Goal: Task Accomplishment & Management: Complete application form

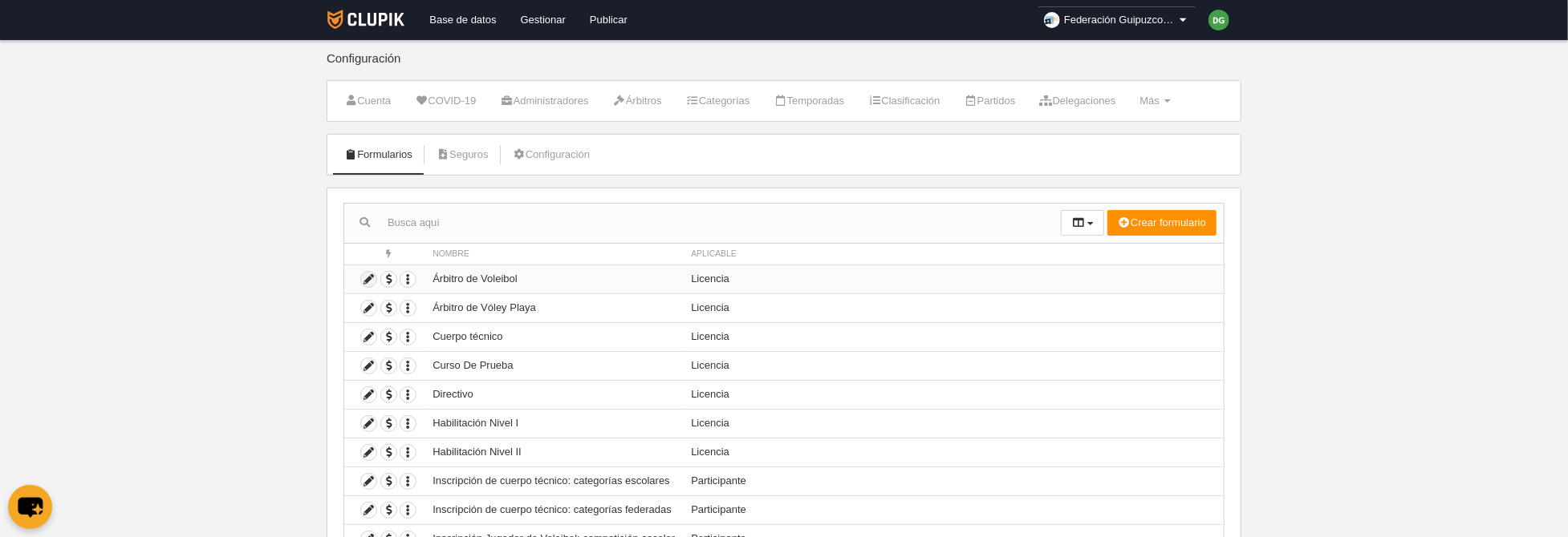
click at [368, 282] on icon at bounding box center [369, 279] width 15 height 15
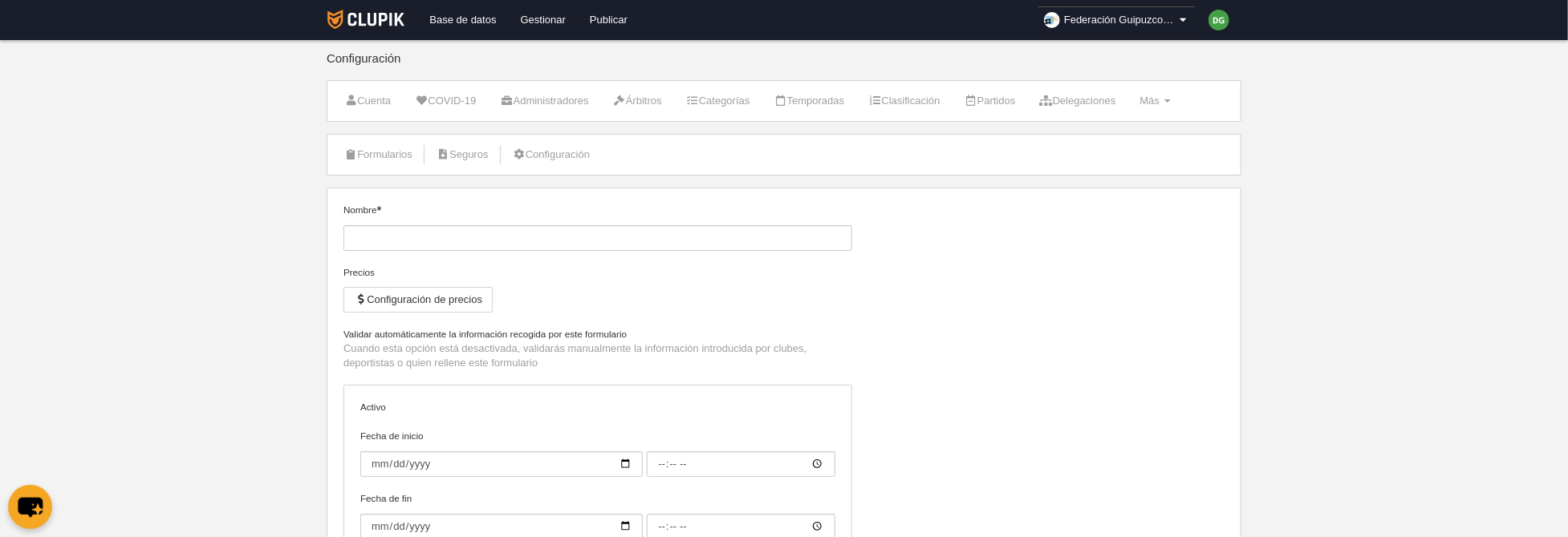
type input "Árbitro de Voleibol"
checkbox input "true"
type input "[DATE]"
type input "00:00"
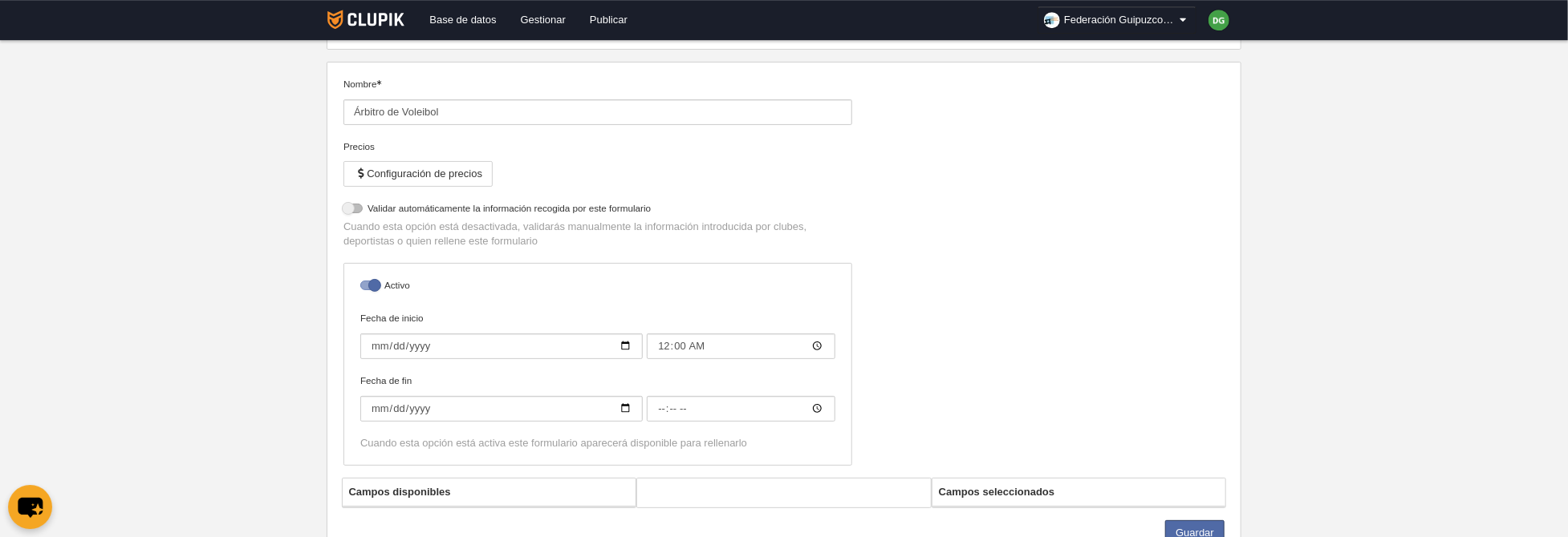
select select "selected"
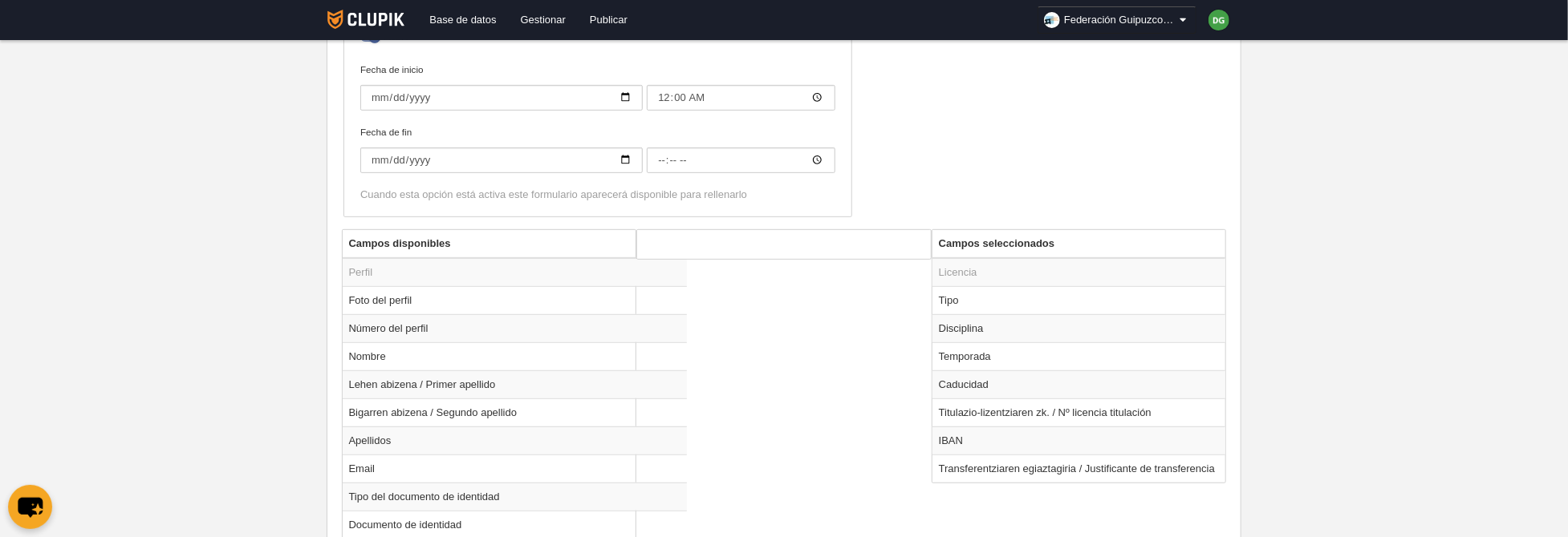
scroll to position [519, 0]
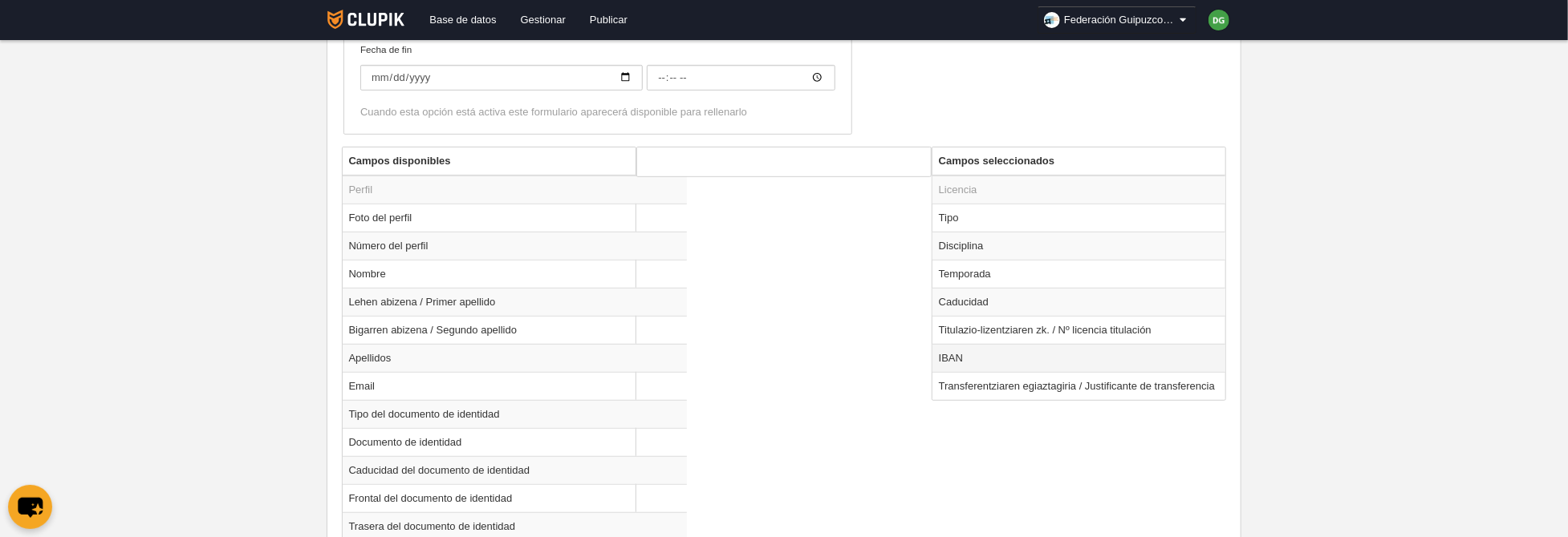
click at [963, 352] on td "IBAN" at bounding box center [1080, 358] width 294 height 28
radio input "true"
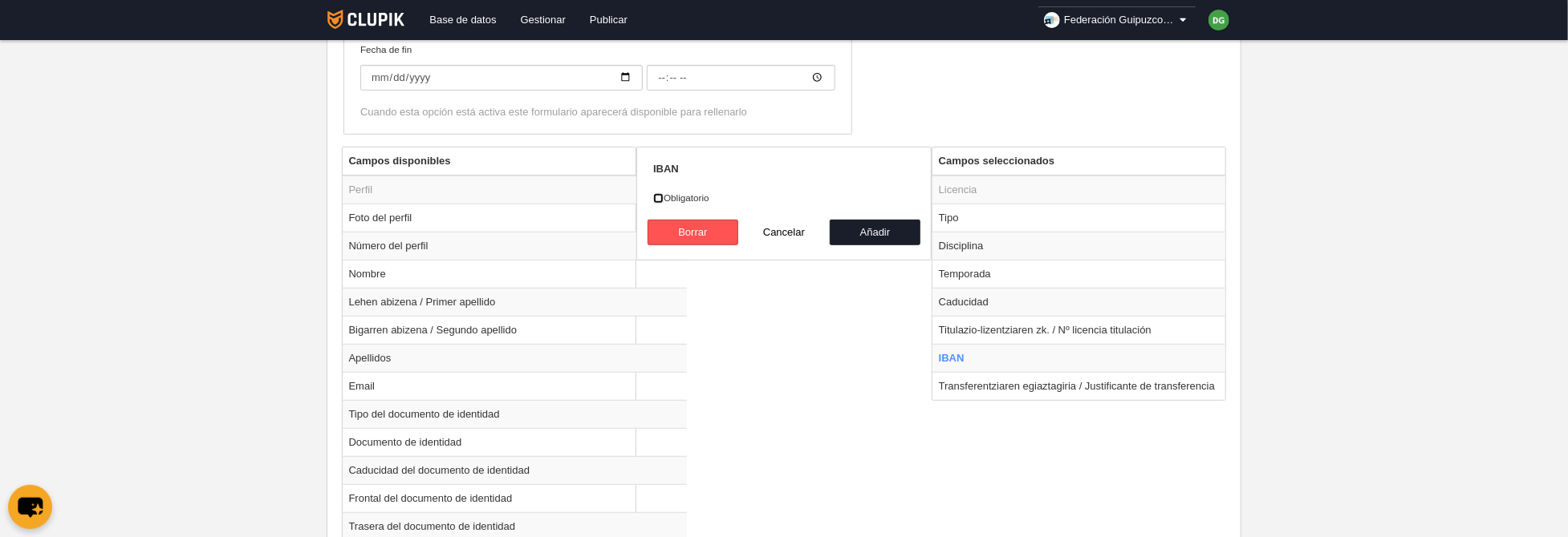
click at [664, 201] on input "Obligatorio" at bounding box center [658, 197] width 10 height 10
checkbox input "true"
click at [858, 230] on button "Añadir" at bounding box center [875, 232] width 91 height 25
radio input "false"
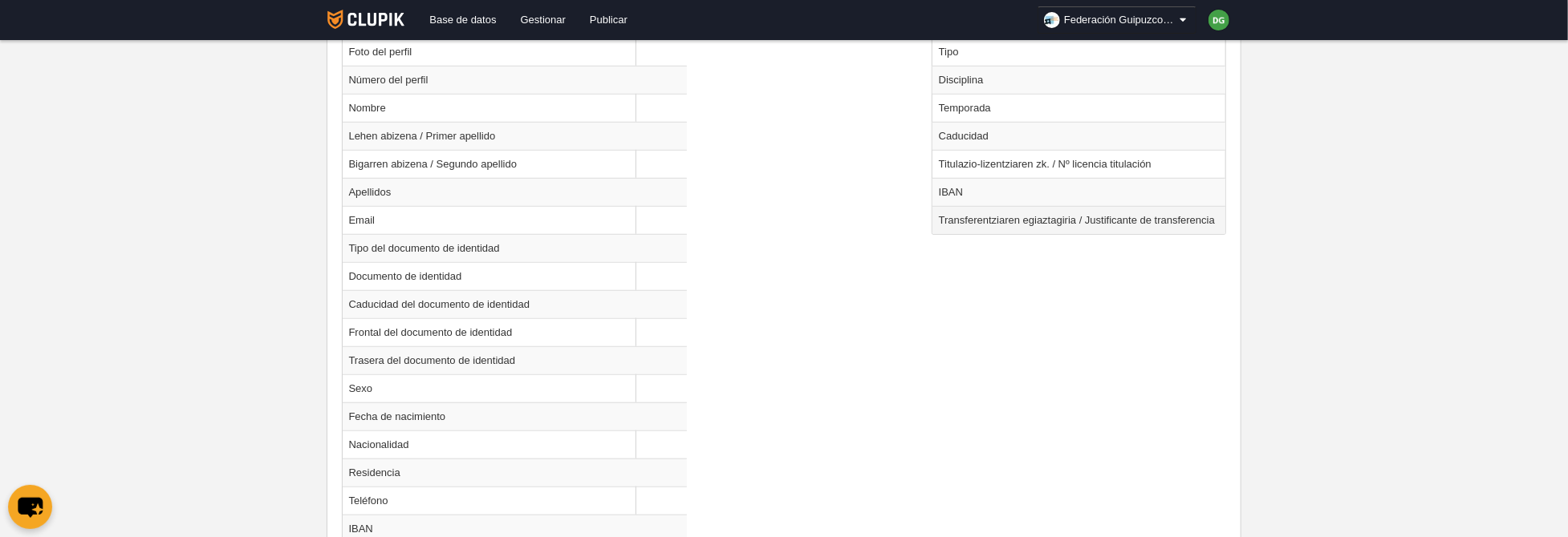
click at [960, 224] on td "Transferentziaren egiaztagiria / Justificante de transferencia" at bounding box center [1080, 220] width 294 height 28
radio input "true"
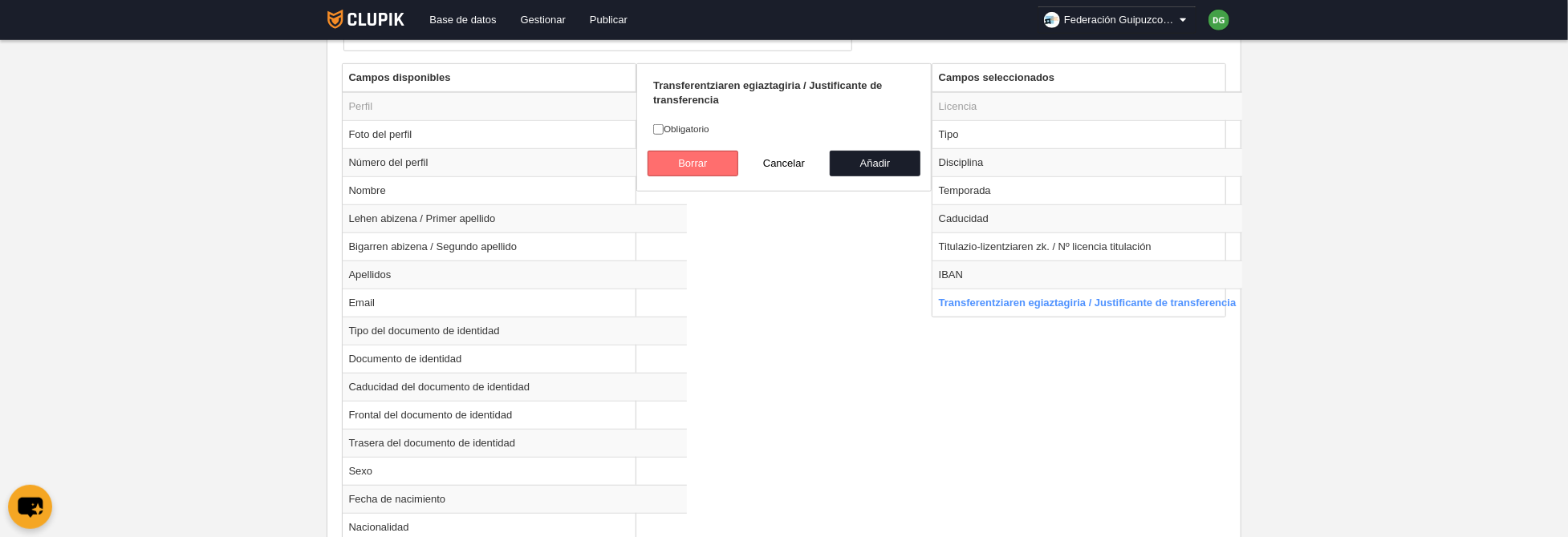
scroll to position [603, 0]
click at [675, 126] on label "Obligatorio" at bounding box center [784, 129] width 262 height 14
click at [664, 126] on input "Obligatorio" at bounding box center [658, 129] width 10 height 10
checkbox input "true"
click at [882, 170] on button "Añadir" at bounding box center [875, 163] width 91 height 25
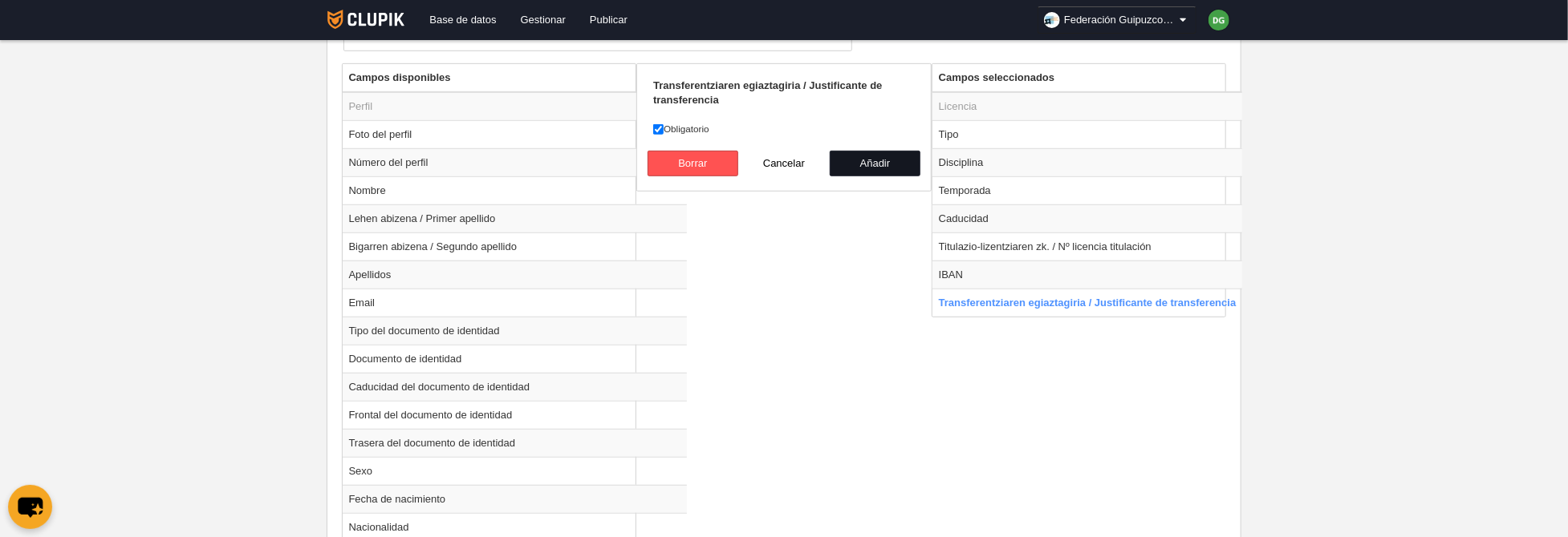
radio input "false"
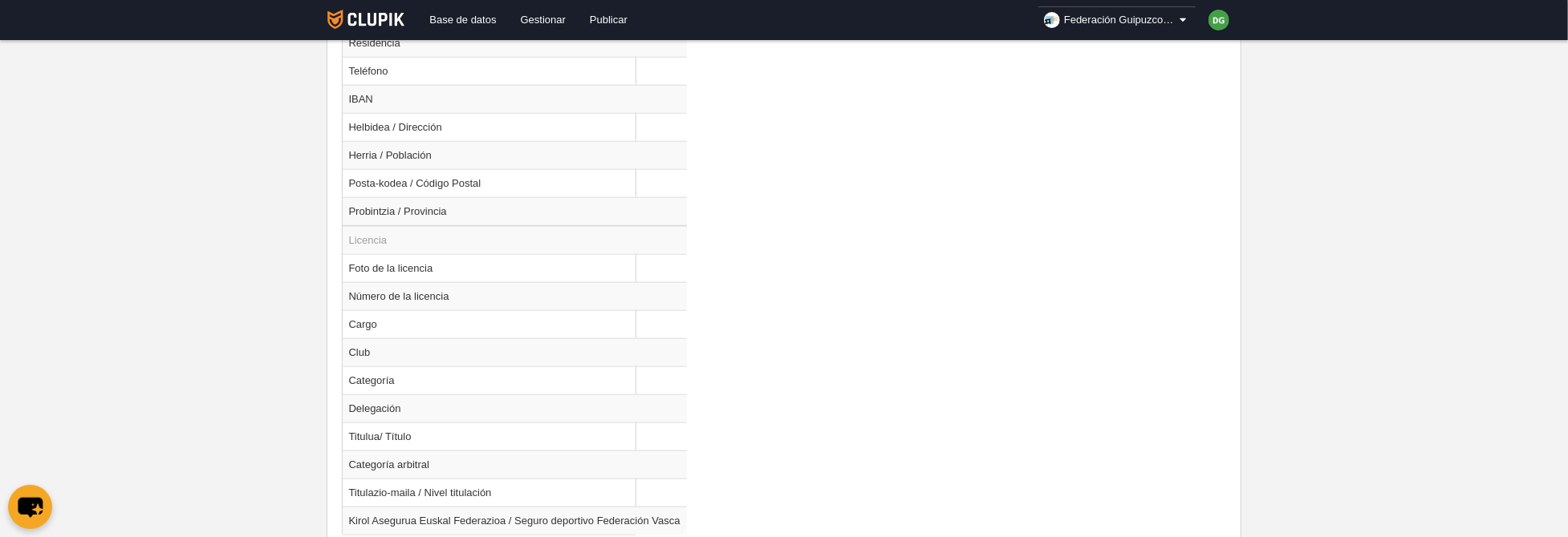
scroll to position [1198, 0]
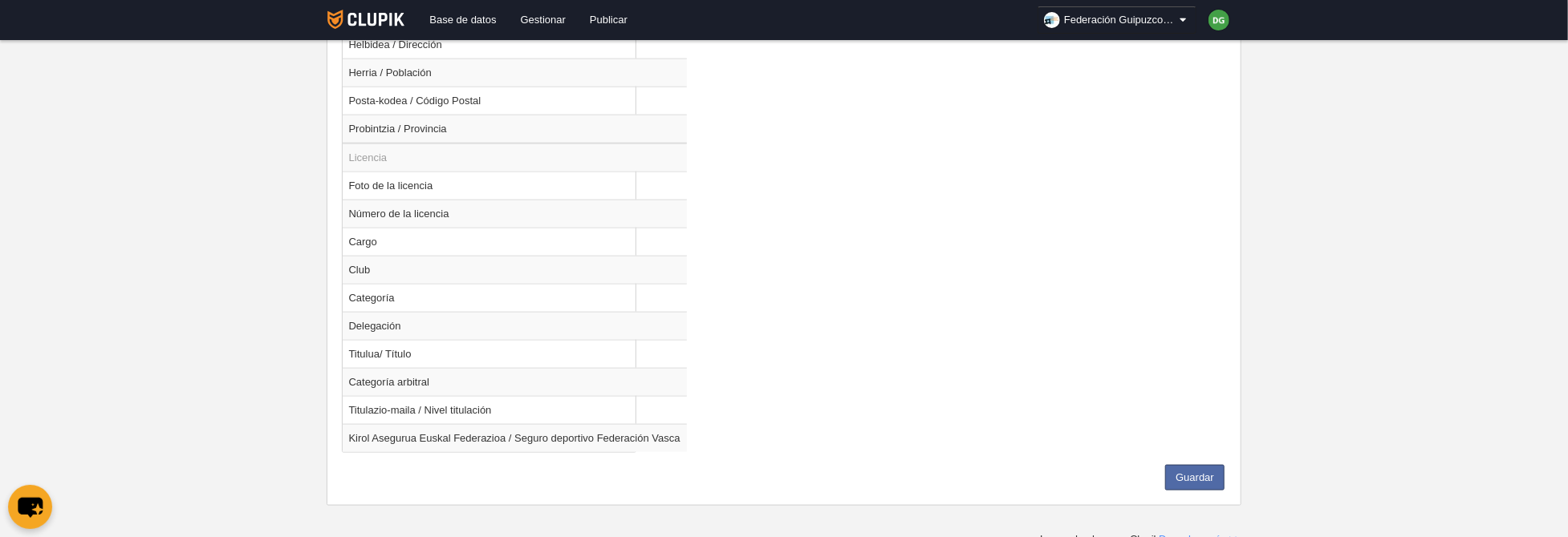
click at [1205, 474] on button "Guardar" at bounding box center [1194, 477] width 59 height 25
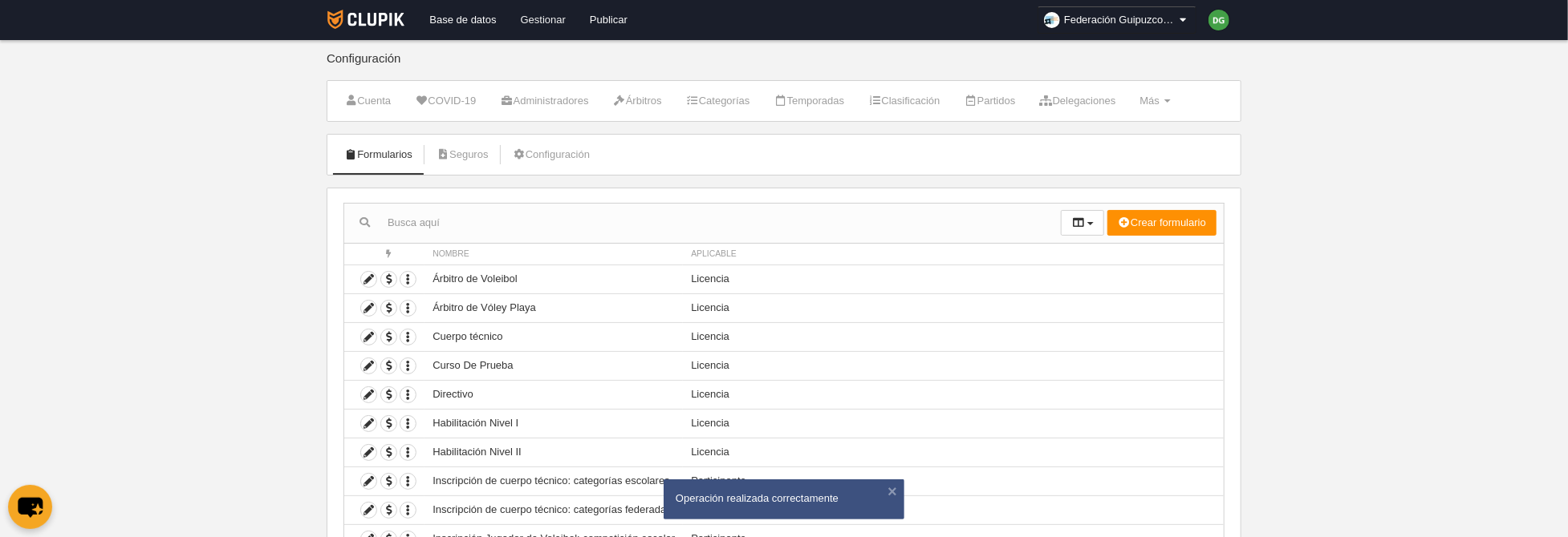
click at [534, 19] on link "Gestionar" at bounding box center [542, 20] width 69 height 40
